Goal: Task Accomplishment & Management: Use online tool/utility

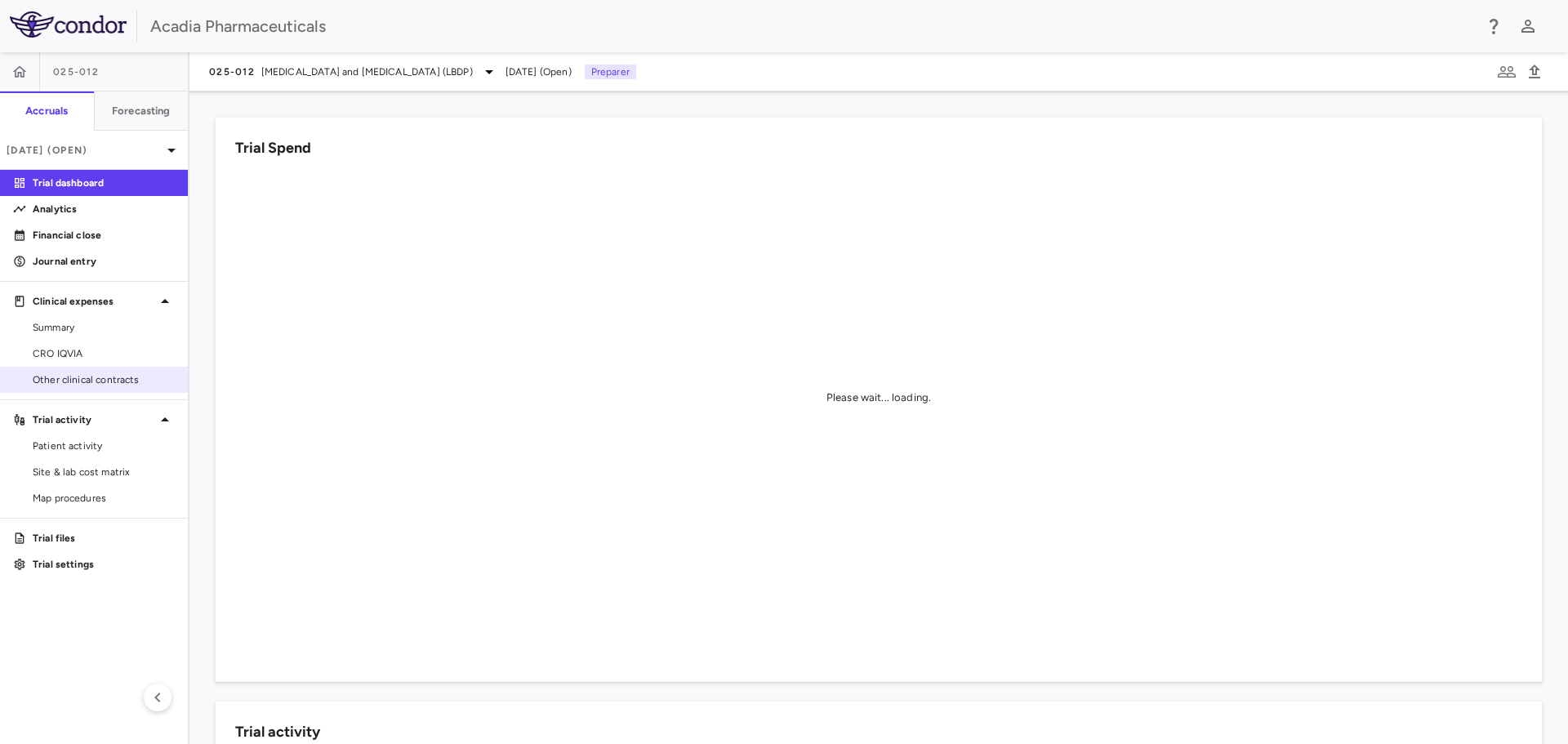
click at [131, 372] on link "Other clinical contracts" at bounding box center [94, 380] width 188 height 25
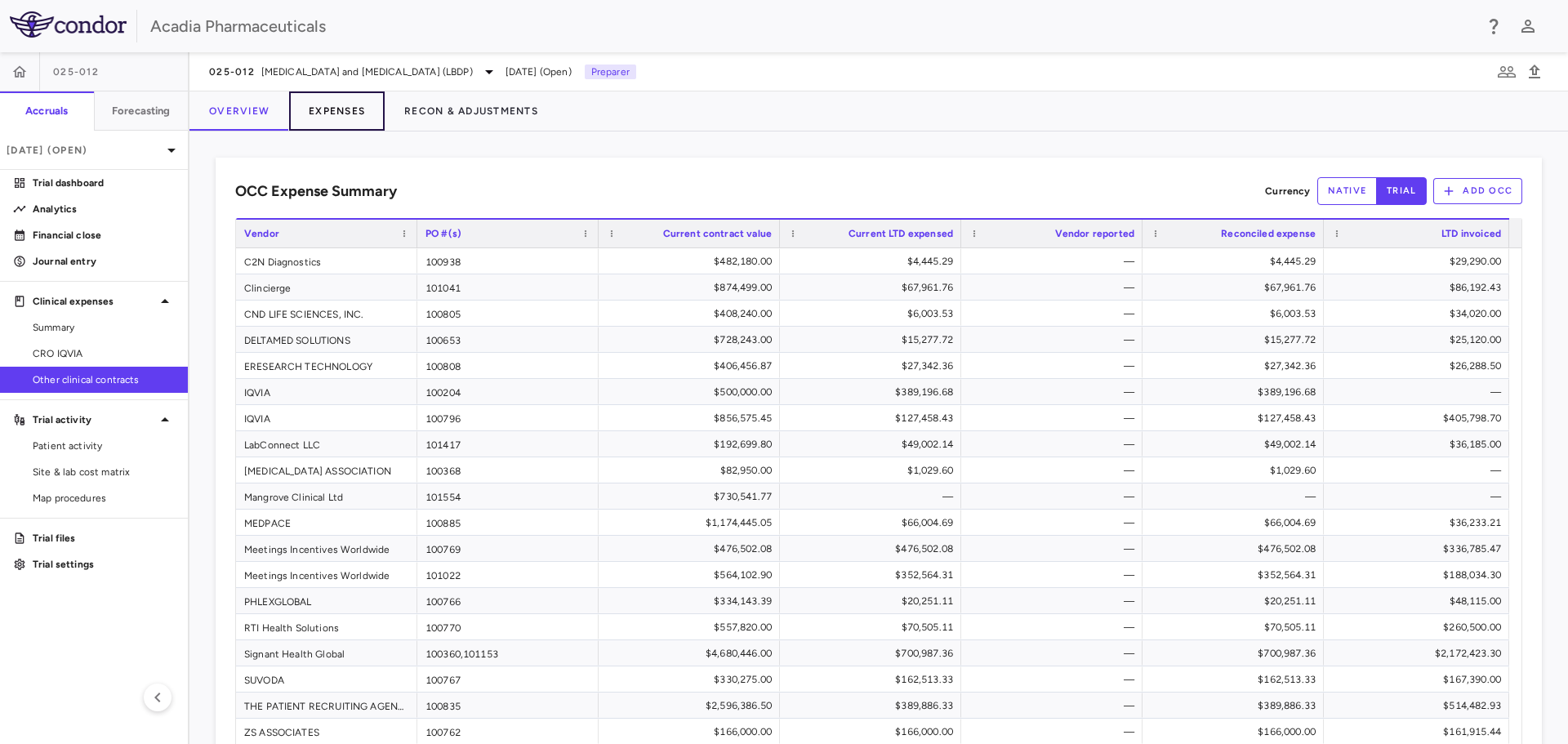
click at [331, 103] on button "Expenses" at bounding box center [337, 111] width 96 height 39
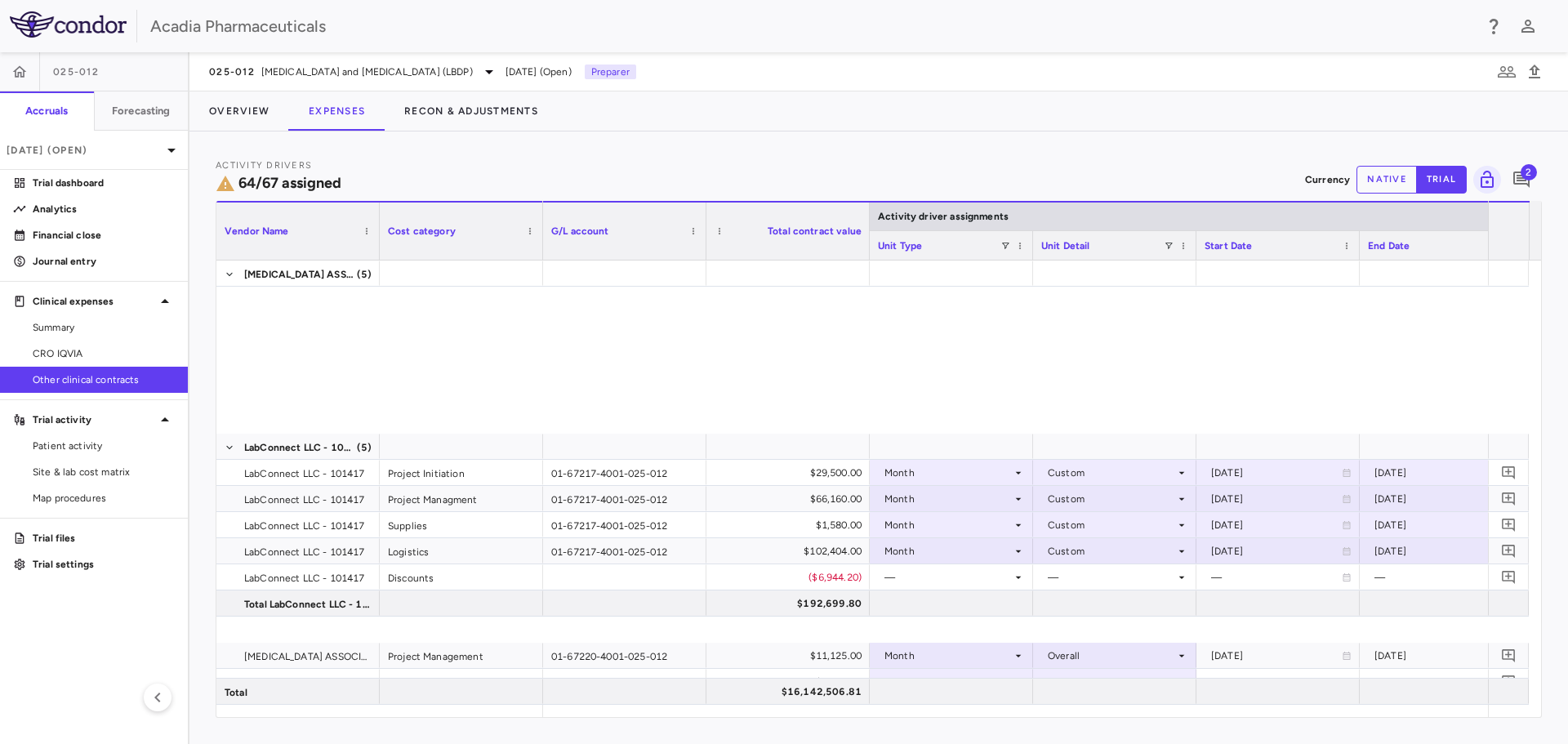
scroll to position [1389, 0]
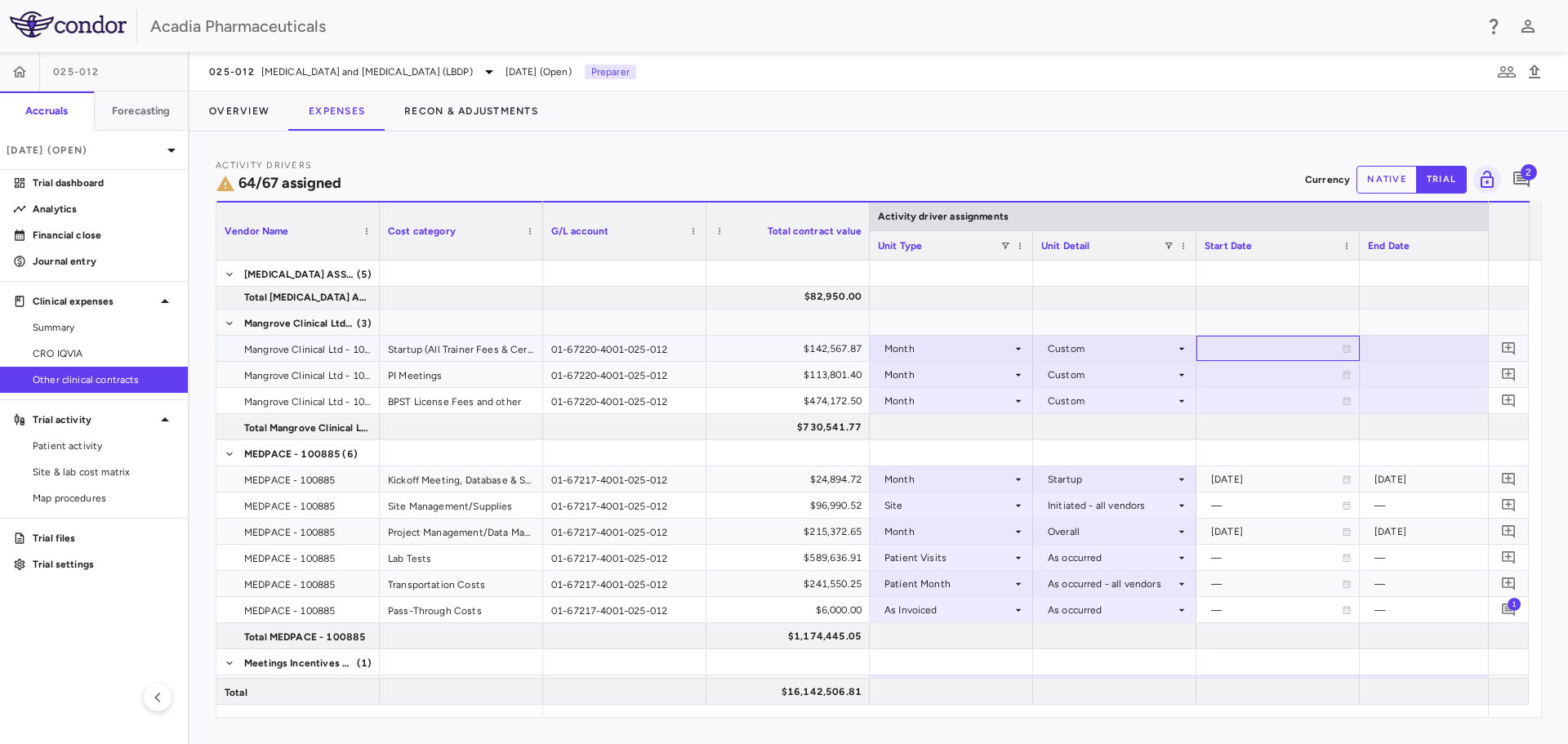
click at [1346, 349] on icon at bounding box center [1347, 348] width 10 height 10
click at [1344, 351] on icon "Choose date, selected date is Sep 5, 2025" at bounding box center [1346, 350] width 15 height 15
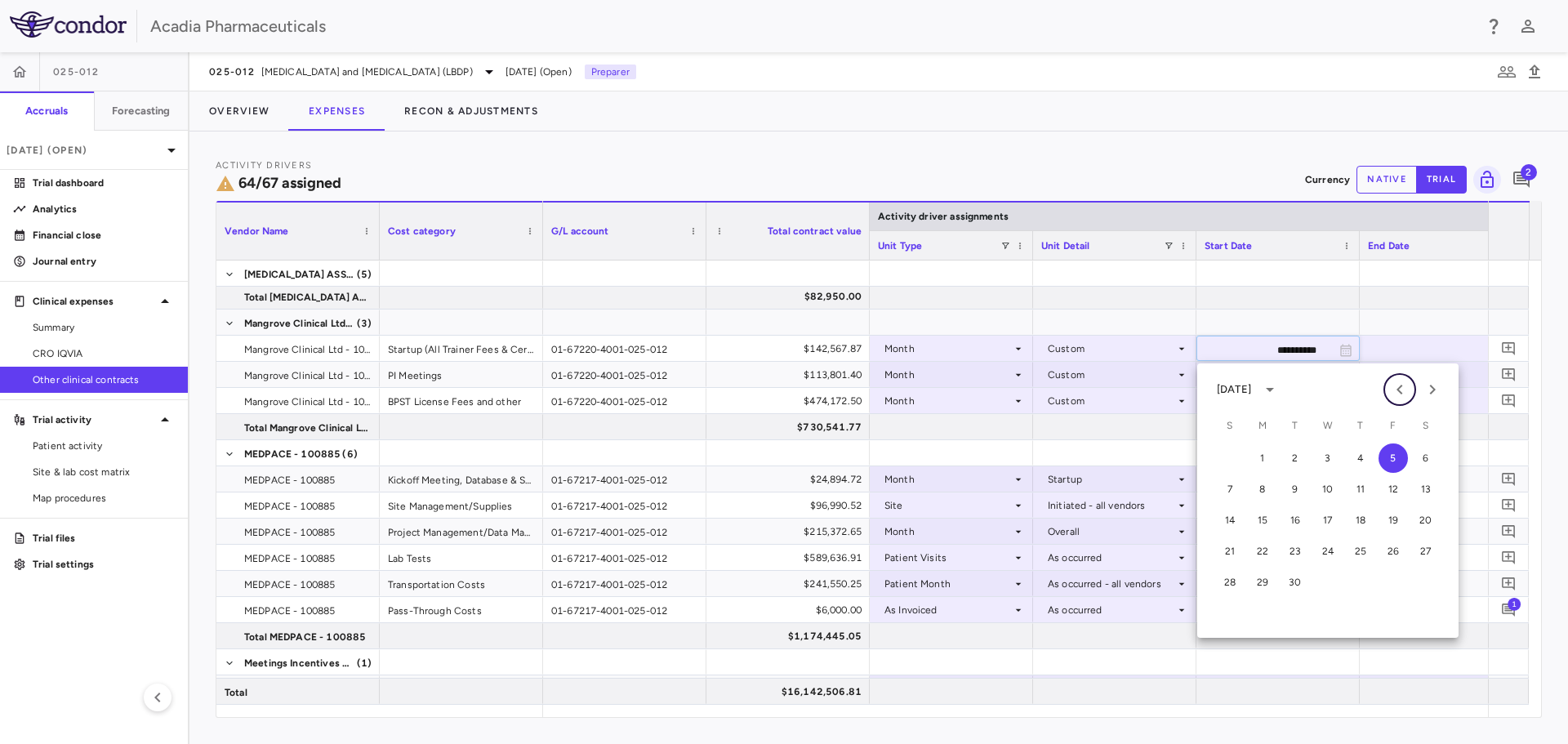
click at [1406, 384] on icon "Previous month" at bounding box center [1400, 390] width 19 height 19
click at [1401, 461] on button "1" at bounding box center [1393, 458] width 29 height 29
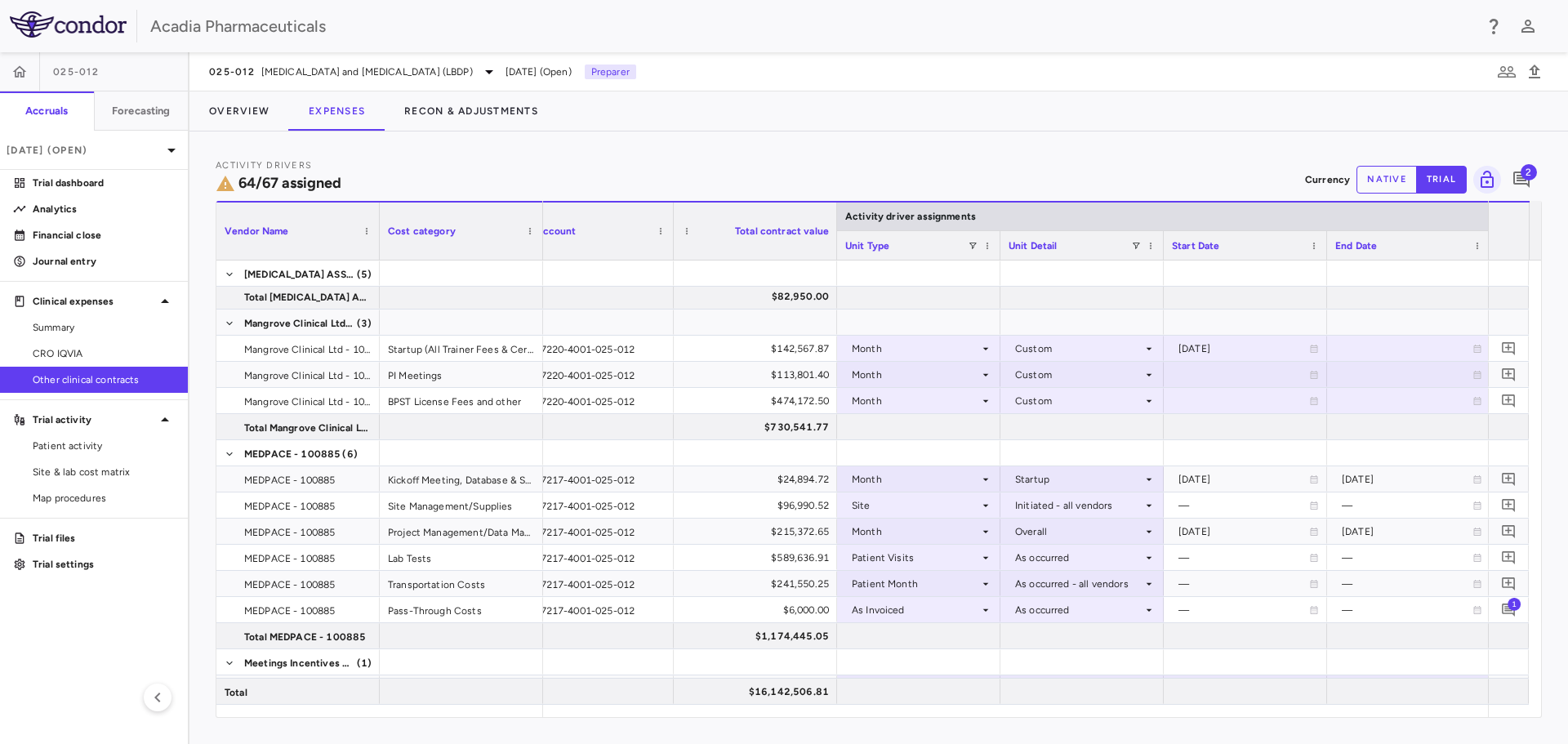
scroll to position [0, 0]
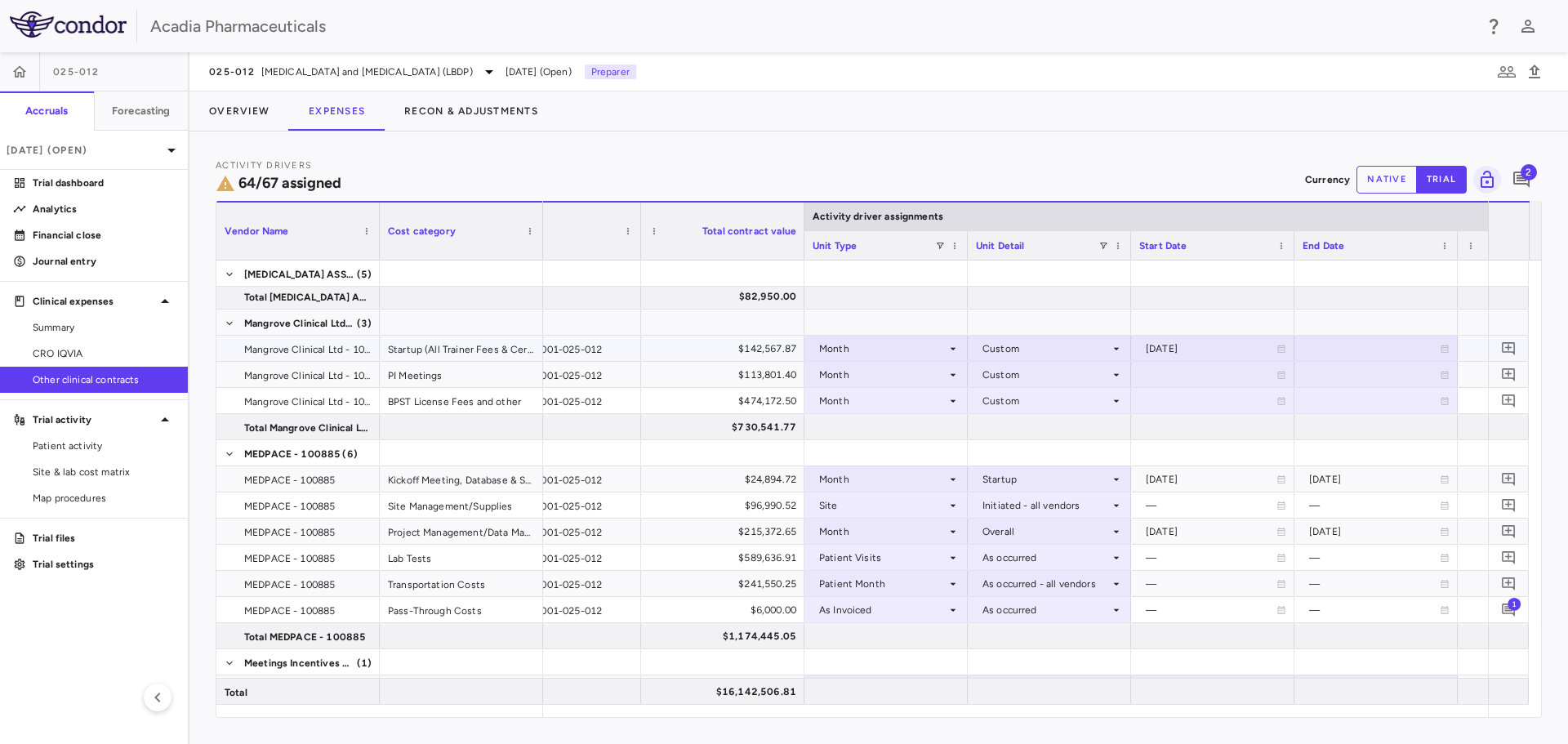
click at [1443, 347] on icon at bounding box center [1445, 348] width 7 height 8
click at [1443, 347] on icon "Choose date, selected date is Sep 5, 2025" at bounding box center [1444, 350] width 15 height 15
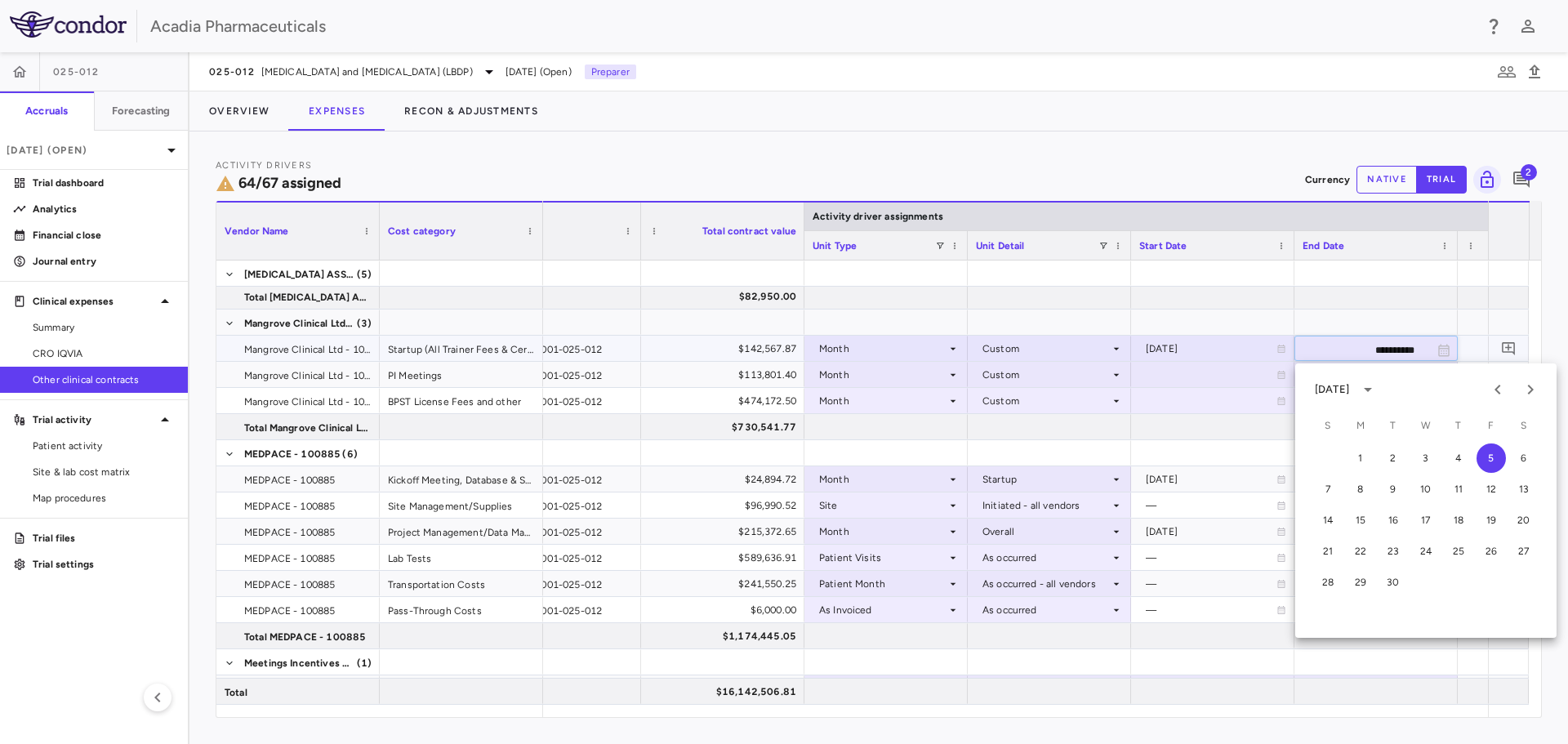
click at [1443, 352] on icon "Choose date, selected date is Sep 5, 2025" at bounding box center [1444, 350] width 15 height 15
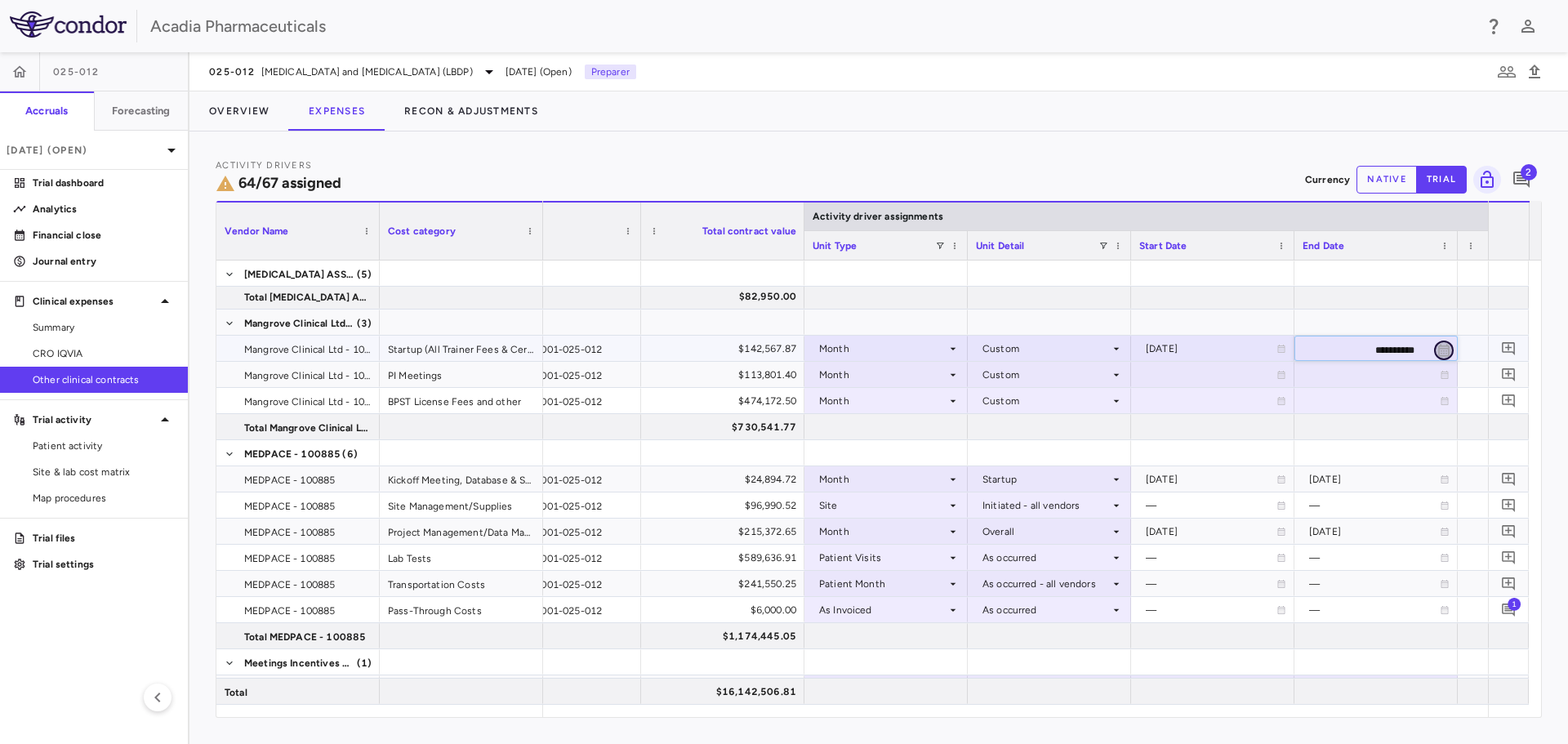
click at [1443, 352] on icon "Choose date, selected date is Sep 5, 2025" at bounding box center [1444, 350] width 15 height 15
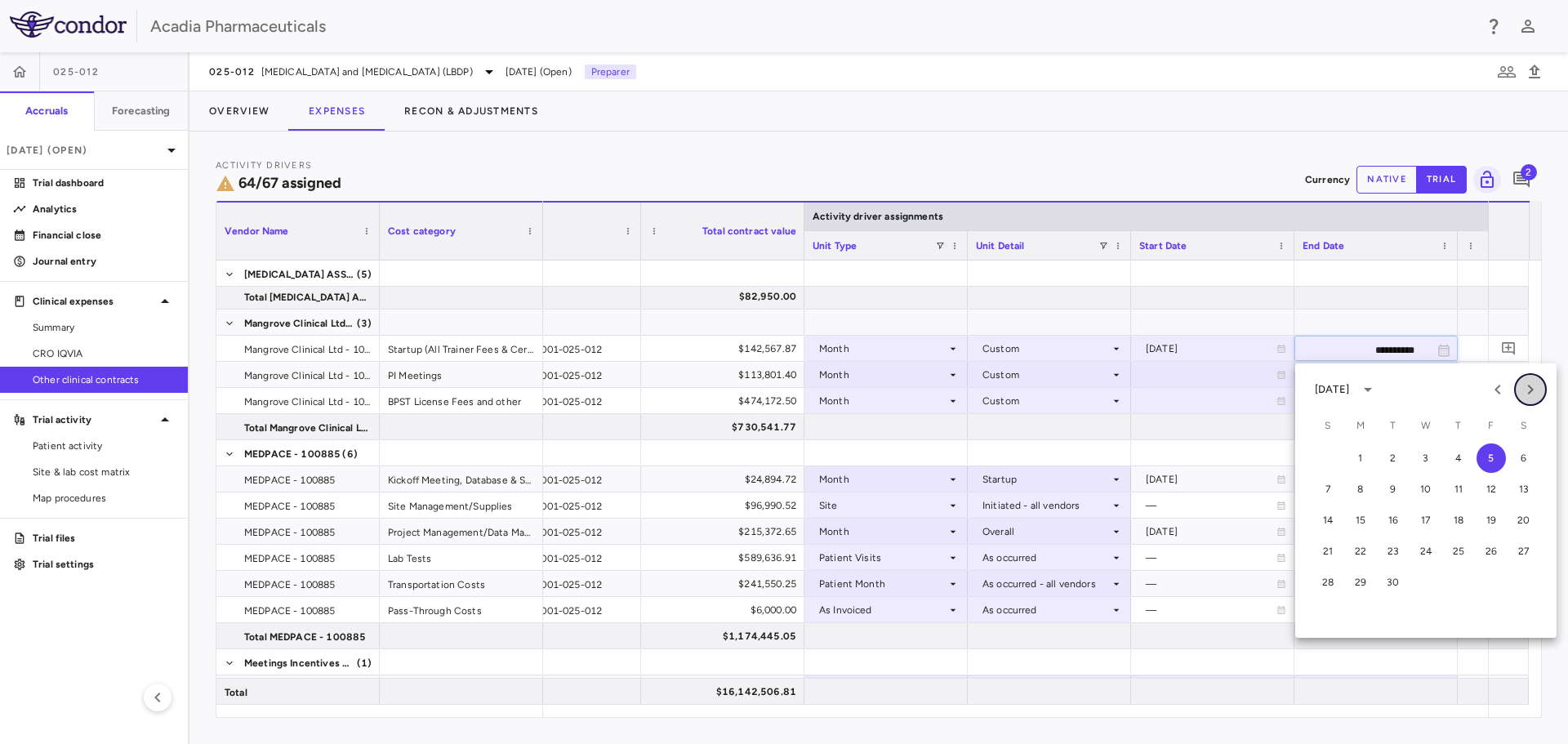
click at [1533, 395] on icon "Next month" at bounding box center [1531, 390] width 19 height 19
click at [1532, 395] on icon "Next month" at bounding box center [1531, 390] width 19 height 19
click at [1528, 395] on icon "Next month" at bounding box center [1531, 390] width 19 height 19
click at [1419, 582] on button "31" at bounding box center [1425, 582] width 29 height 29
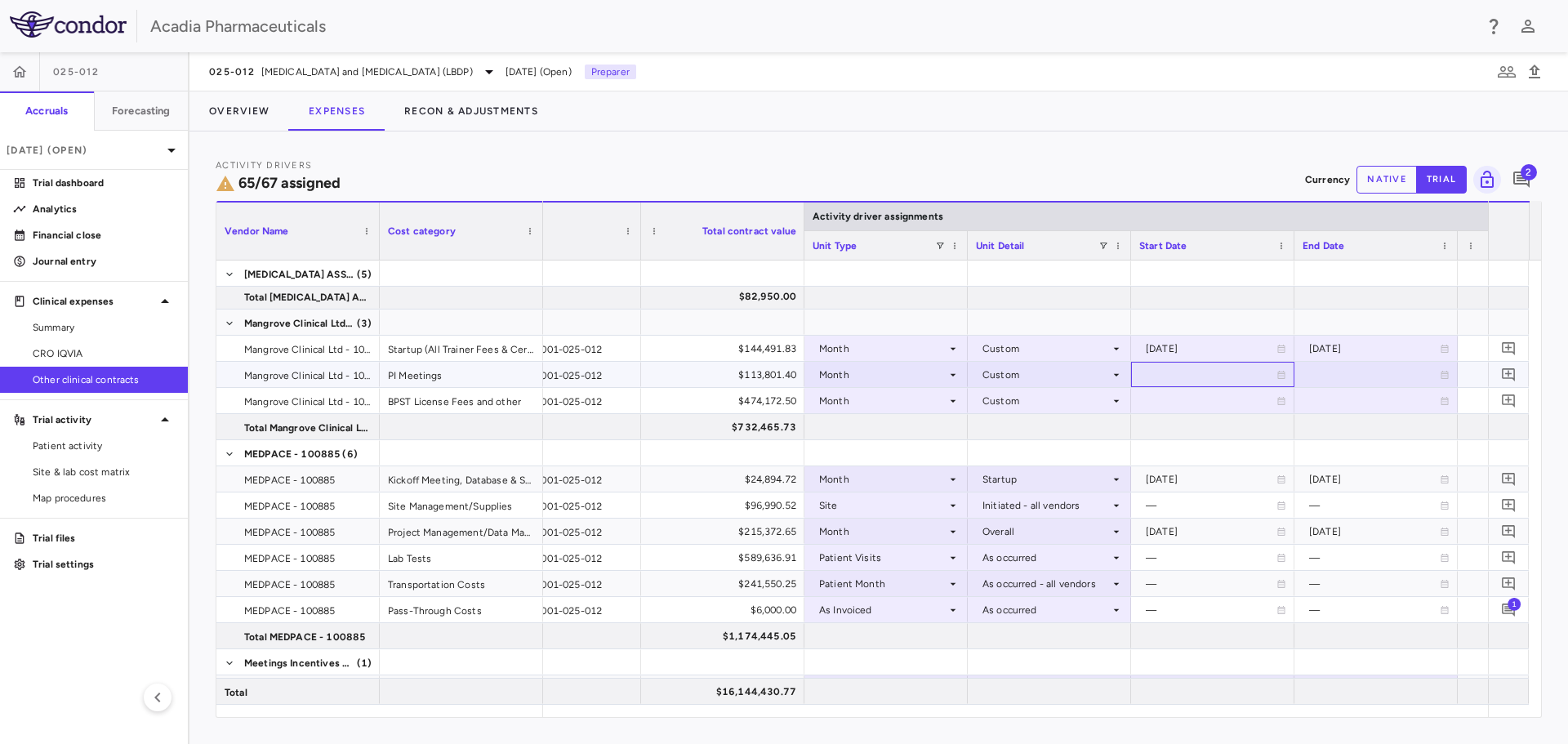
click at [1279, 378] on icon at bounding box center [1282, 375] width 7 height 8
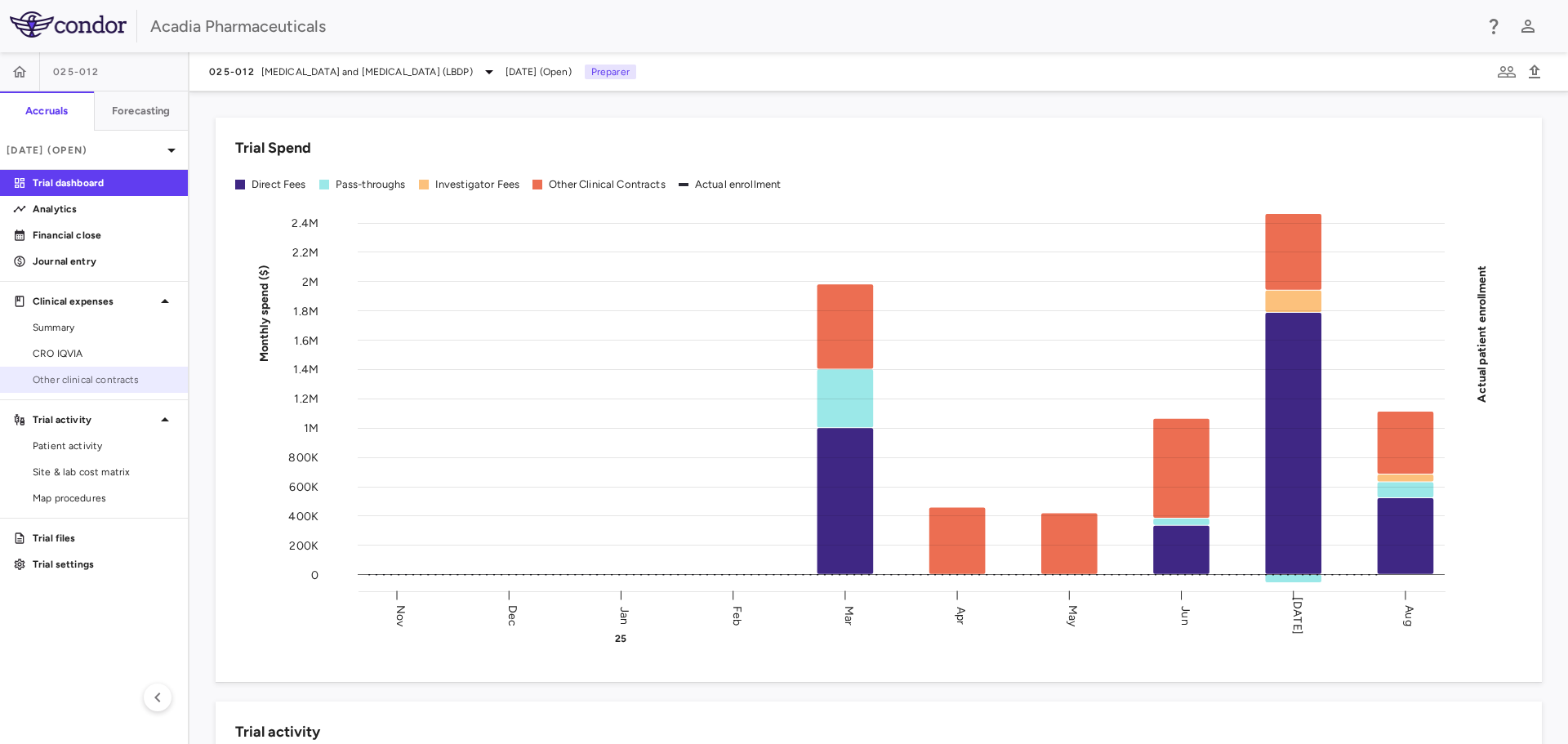
click at [101, 375] on span "Other clinical contracts" at bounding box center [104, 380] width 143 height 15
